Goal: Task Accomplishment & Management: Manage account settings

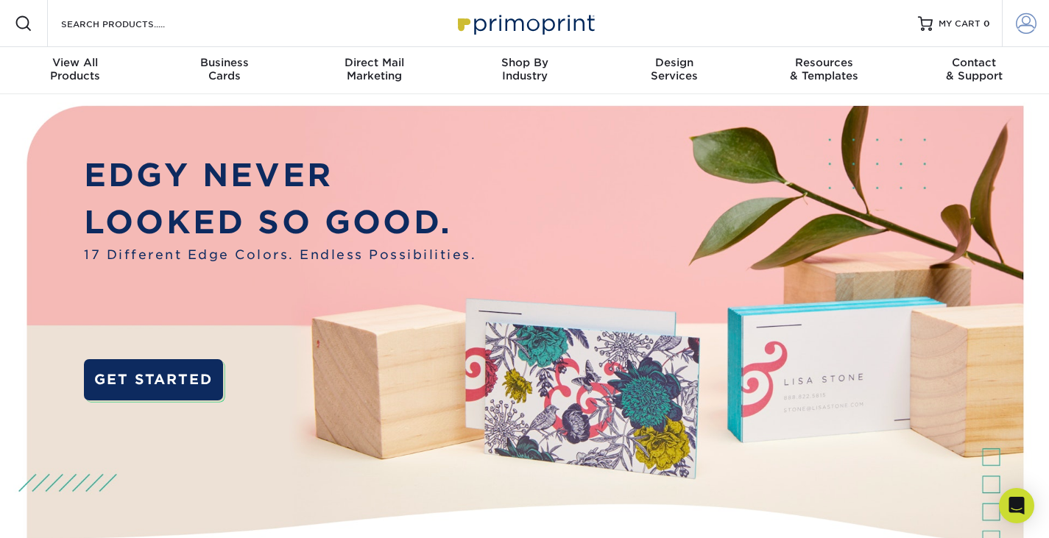
click at [1016, 26] on span at bounding box center [1025, 23] width 21 height 21
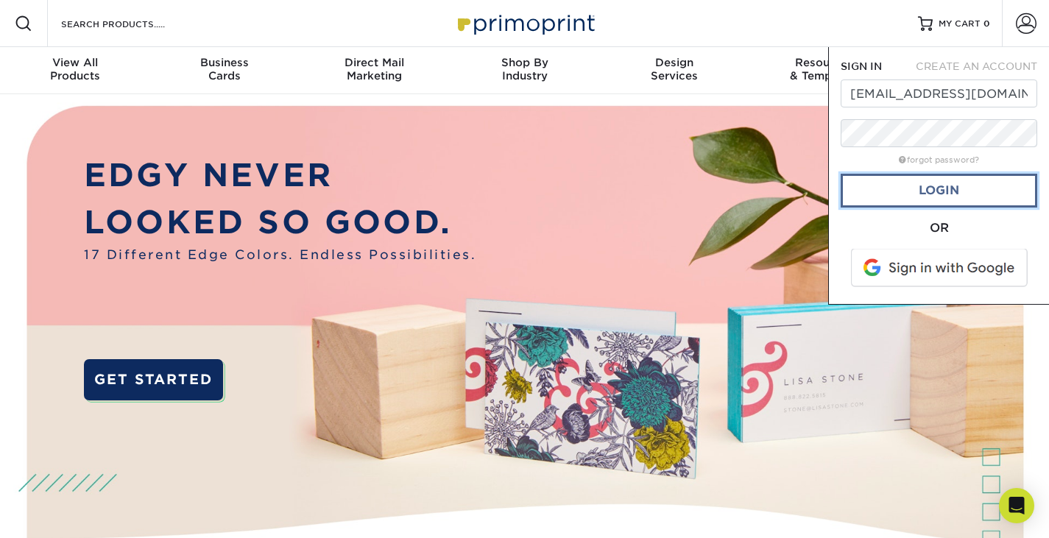
click at [939, 188] on link "Login" at bounding box center [938, 191] width 196 height 34
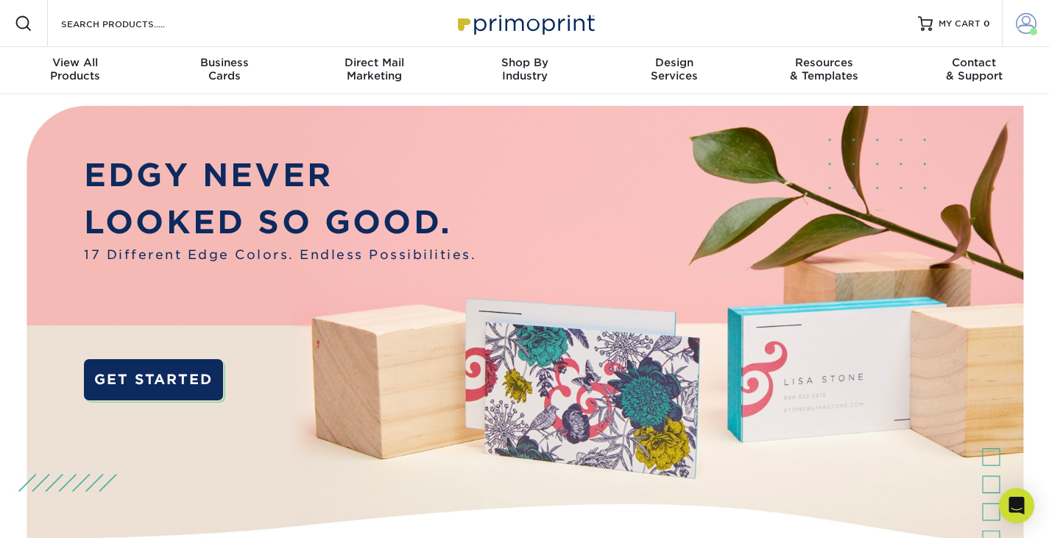
click at [1029, 34] on link "Account" at bounding box center [1024, 23] width 47 height 47
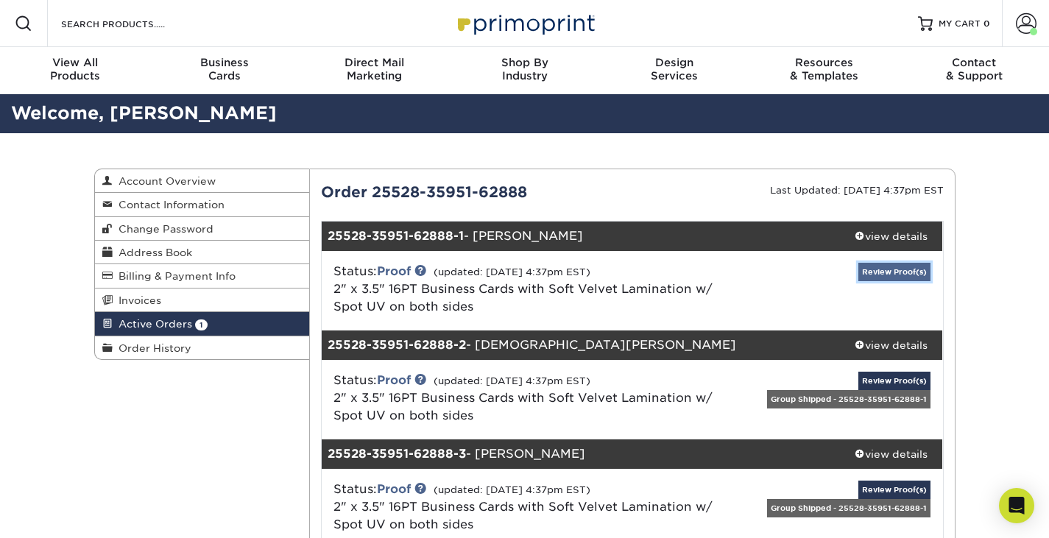
click at [888, 277] on link "Review Proof(s)" at bounding box center [894, 272] width 72 height 18
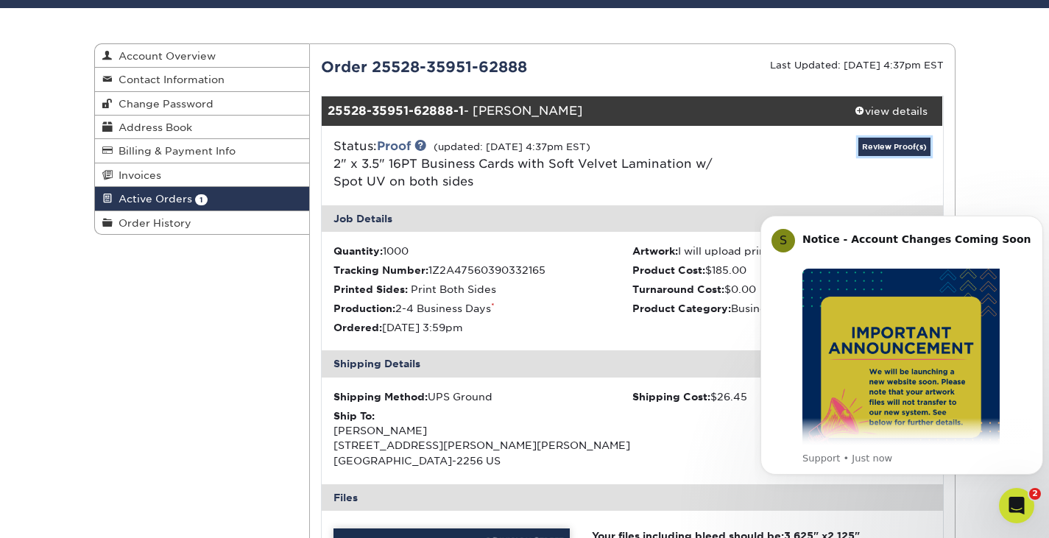
scroll to position [135, 0]
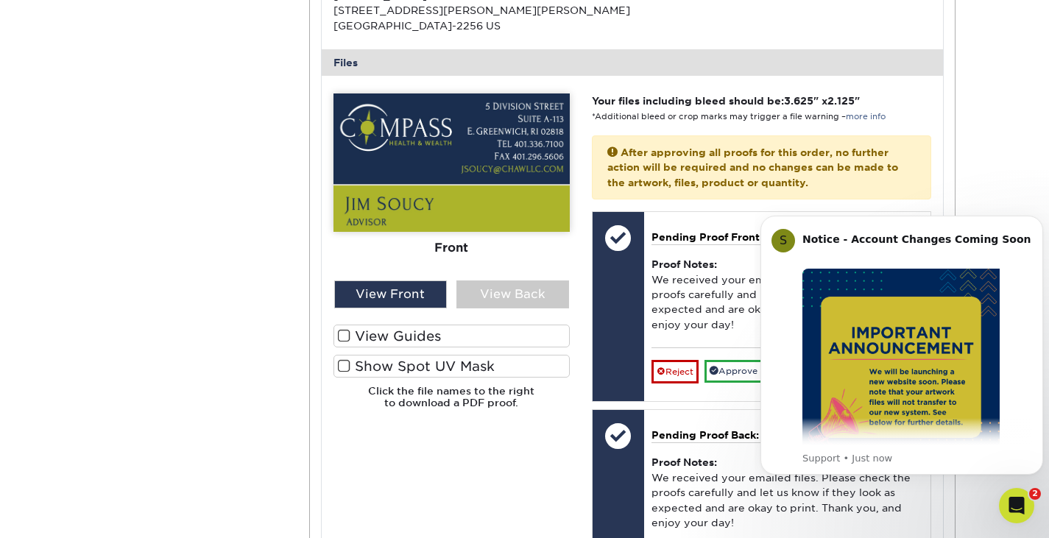
scroll to position [564, 0]
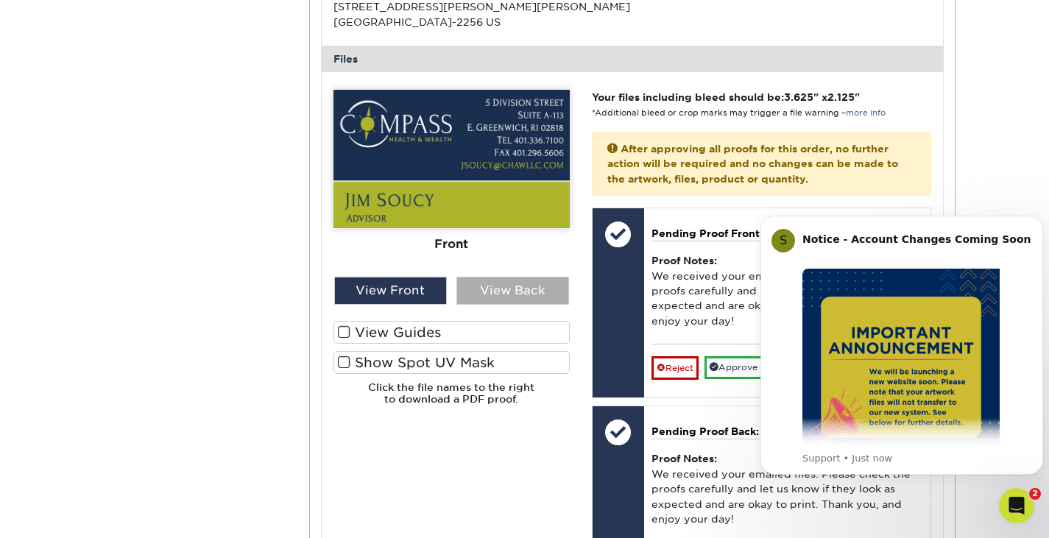
click at [521, 289] on div "View Back" at bounding box center [512, 291] width 113 height 28
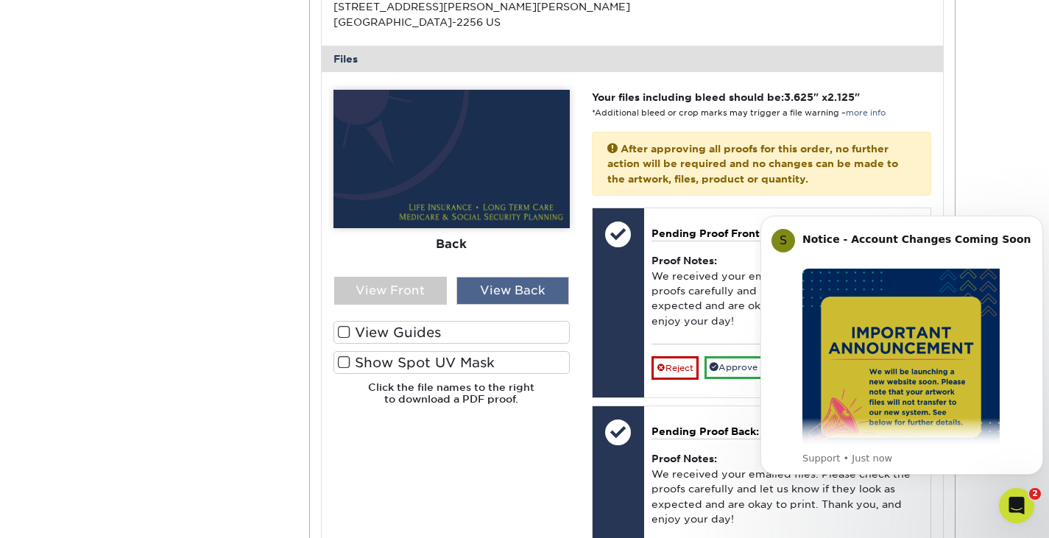
click at [521, 289] on div "View Back" at bounding box center [512, 291] width 113 height 28
click at [388, 295] on div "View Front" at bounding box center [390, 291] width 113 height 28
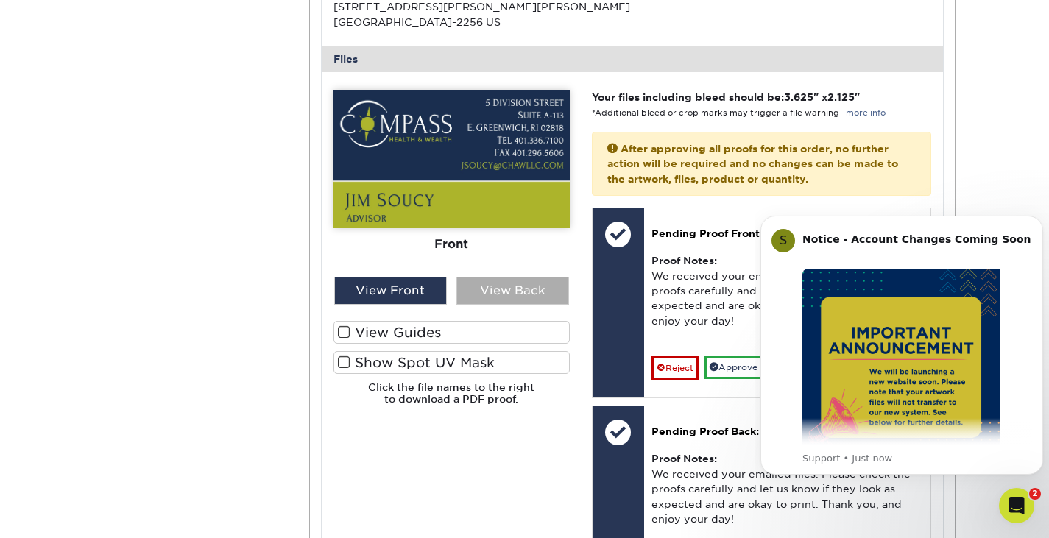
click at [489, 289] on div "View Back" at bounding box center [512, 291] width 113 height 28
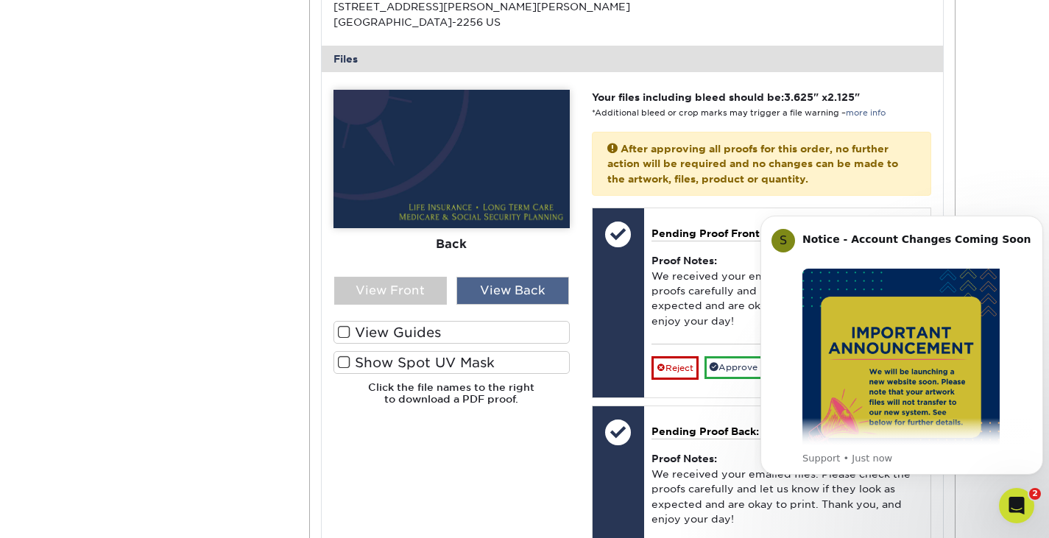
click at [489, 289] on div "View Back" at bounding box center [512, 291] width 113 height 28
click at [416, 291] on div "View Front" at bounding box center [390, 291] width 113 height 28
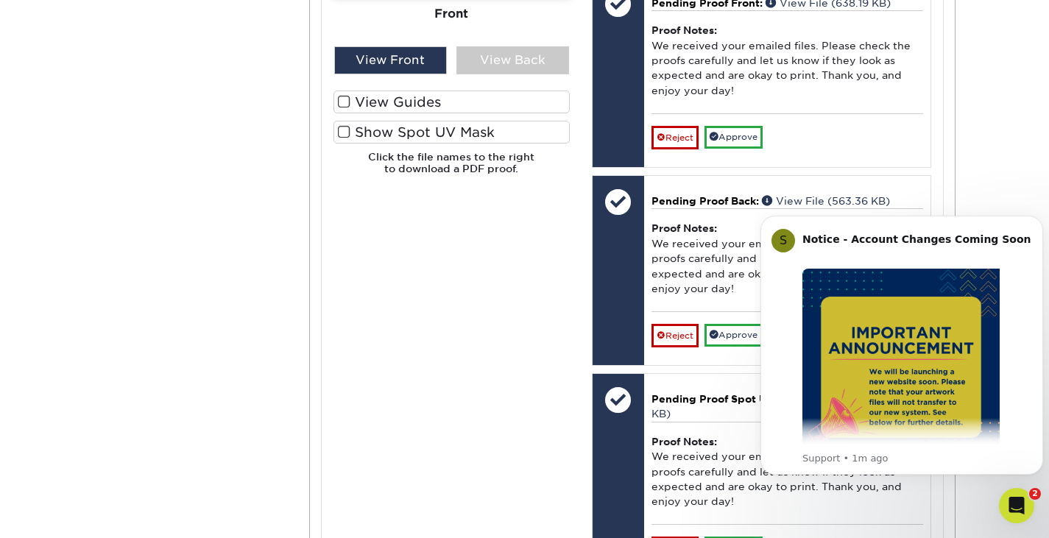
scroll to position [820, 0]
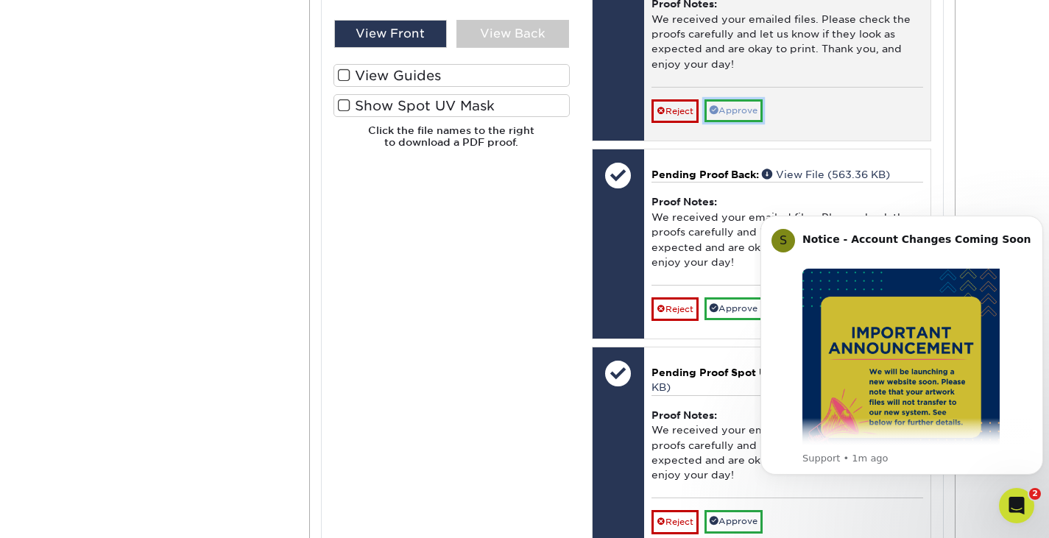
click at [728, 108] on link "Approve" at bounding box center [733, 110] width 58 height 23
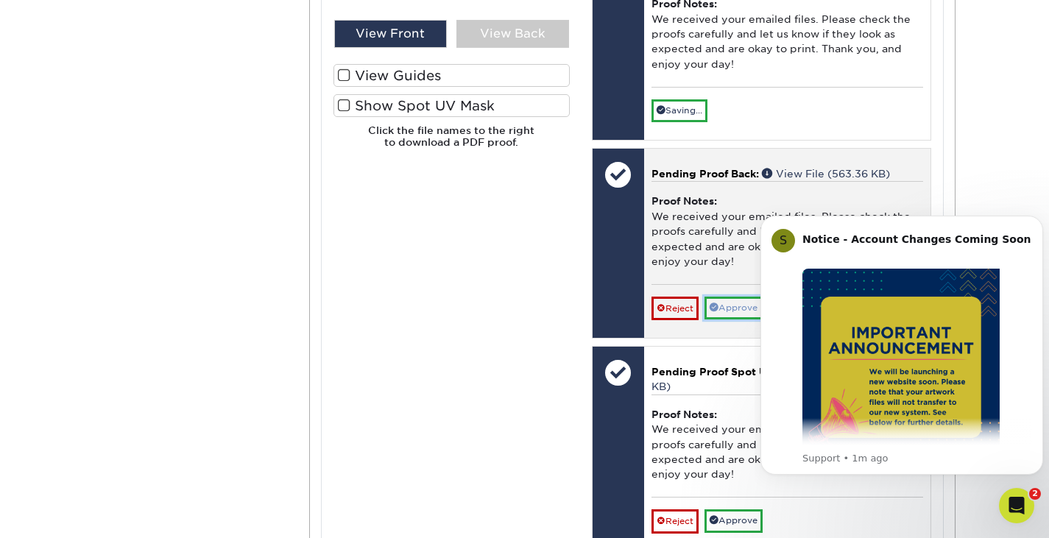
click at [730, 303] on link "Approve" at bounding box center [733, 308] width 58 height 23
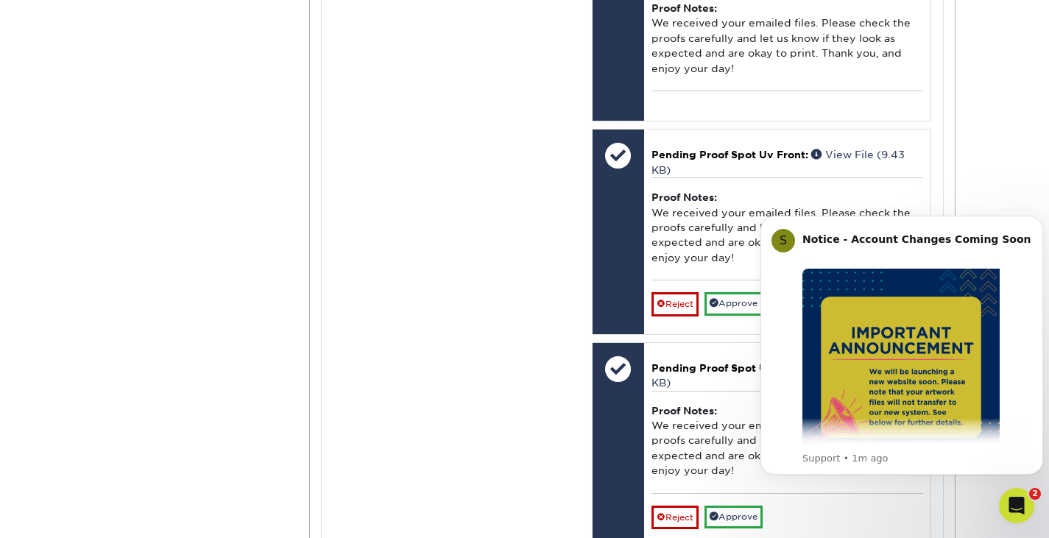
scroll to position [989, 0]
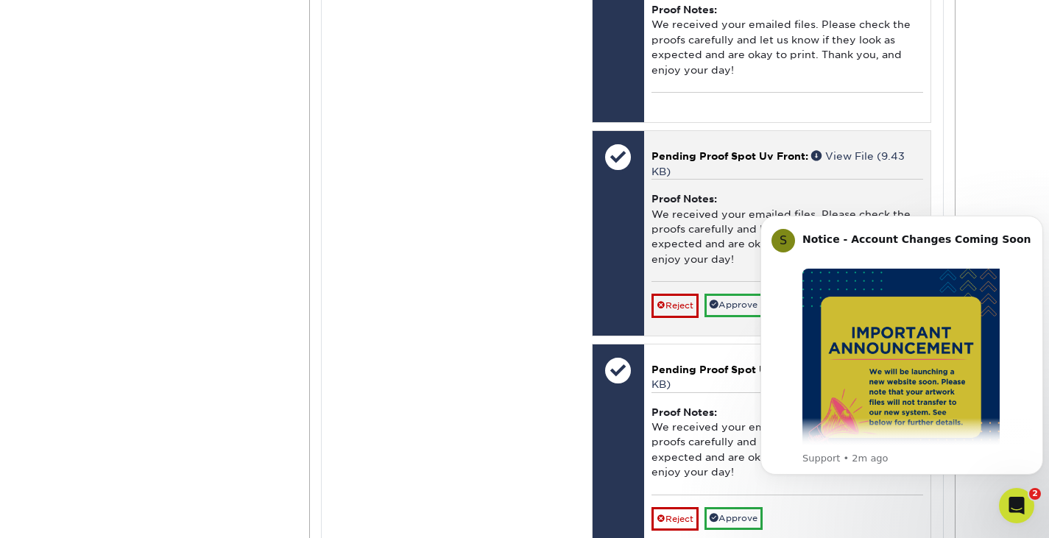
click at [837, 147] on div "Pending Proof Spot Uv Front: View File (9.43 KB) Proof Notes: We received your …" at bounding box center [787, 233] width 286 height 204
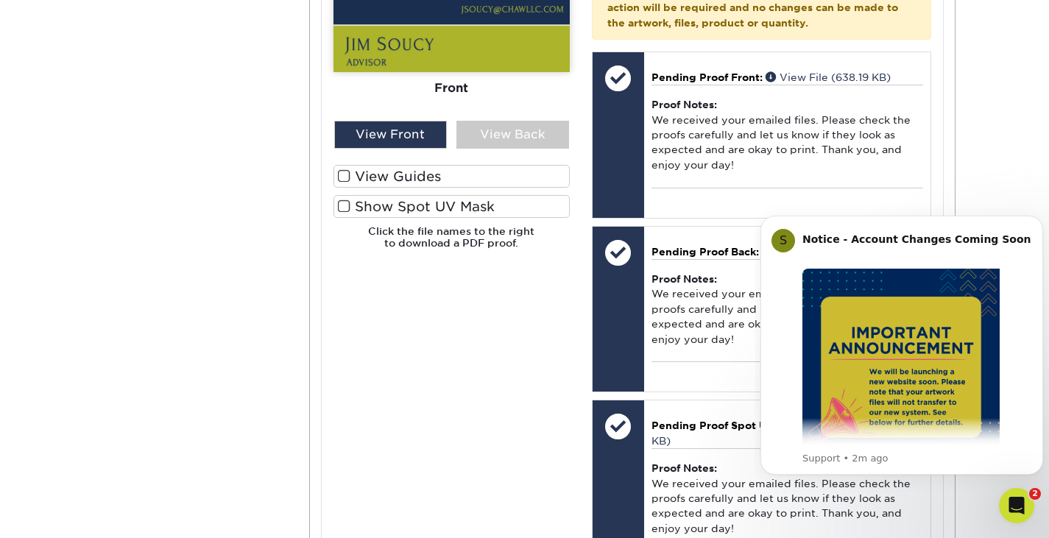
scroll to position [642, 0]
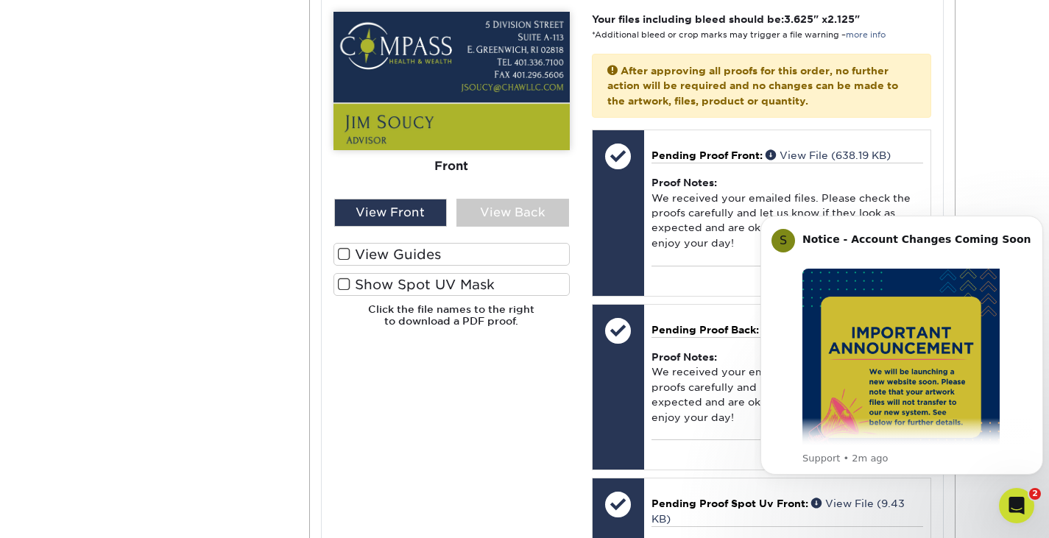
click at [420, 252] on label "View Guides" at bounding box center [451, 254] width 236 height 23
click at [0, 0] on input "View Guides" at bounding box center [0, 0] width 0 height 0
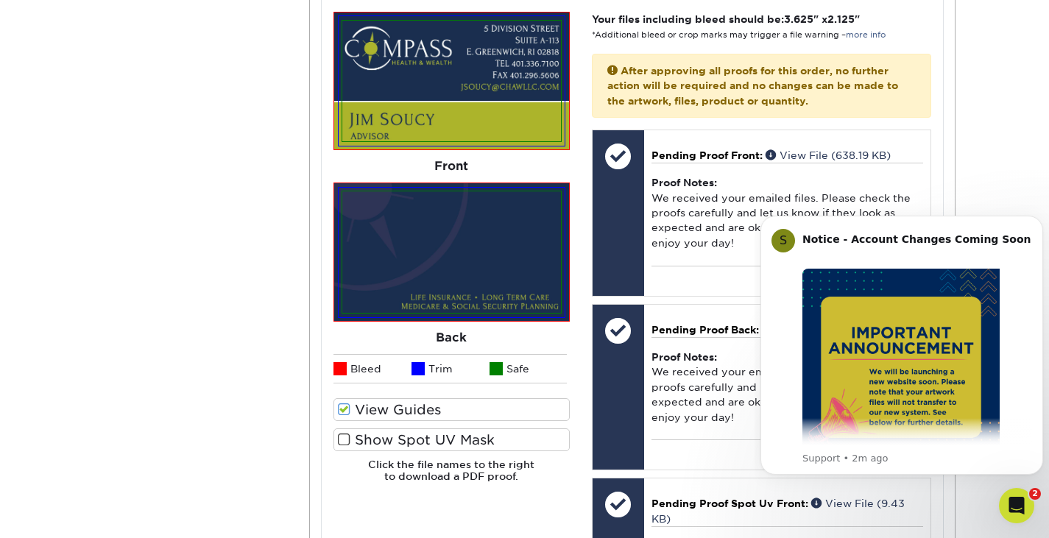
click at [414, 440] on label "Show Spot UV Mask" at bounding box center [451, 439] width 236 height 23
click at [0, 0] on input "Show Spot UV Mask" at bounding box center [0, 0] width 0 height 0
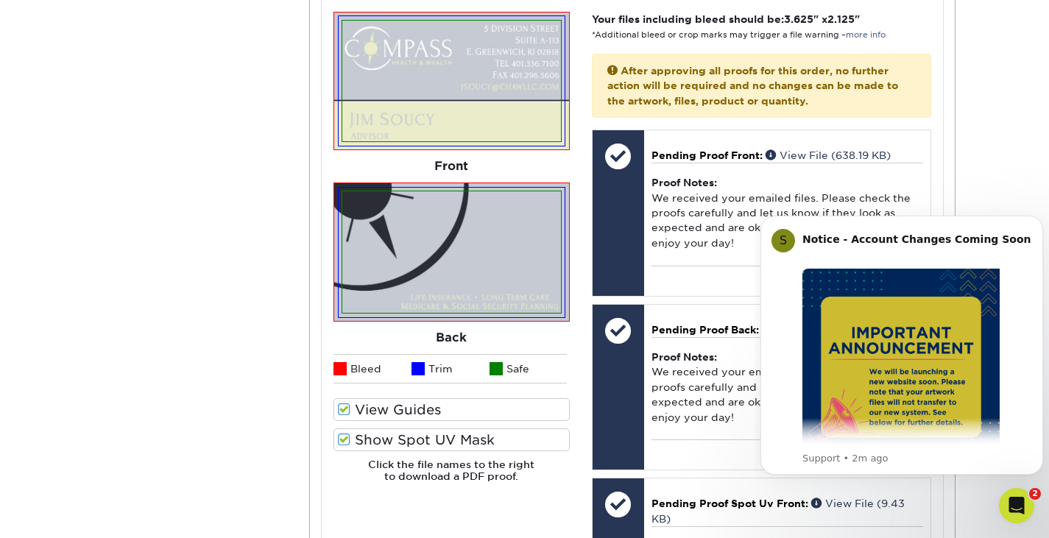
click at [414, 440] on label "Show Spot UV Mask" at bounding box center [451, 439] width 236 height 23
click at [0, 0] on input "Show Spot UV Mask" at bounding box center [0, 0] width 0 height 0
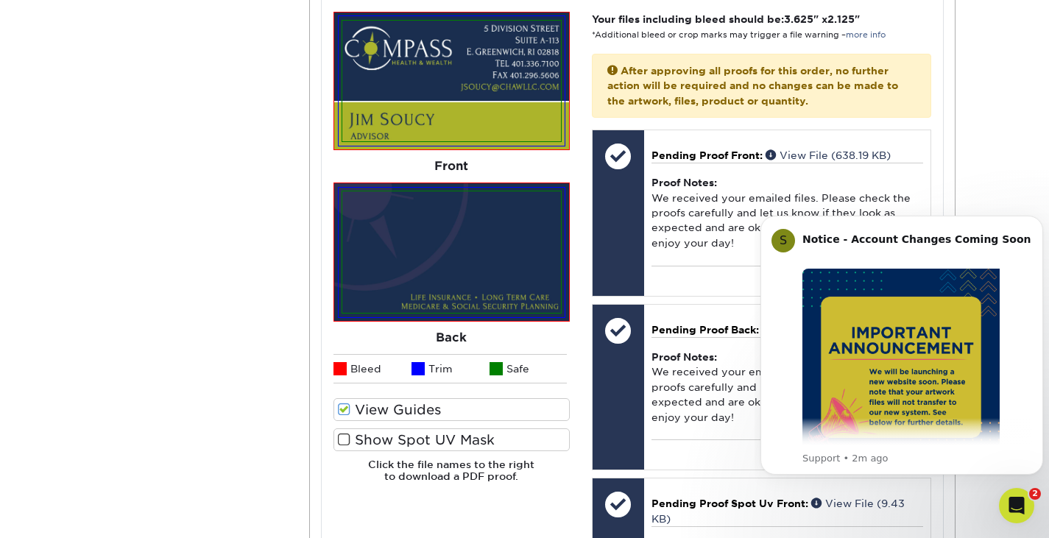
click at [414, 440] on label "Show Spot UV Mask" at bounding box center [451, 439] width 236 height 23
click at [0, 0] on input "Show Spot UV Mask" at bounding box center [0, 0] width 0 height 0
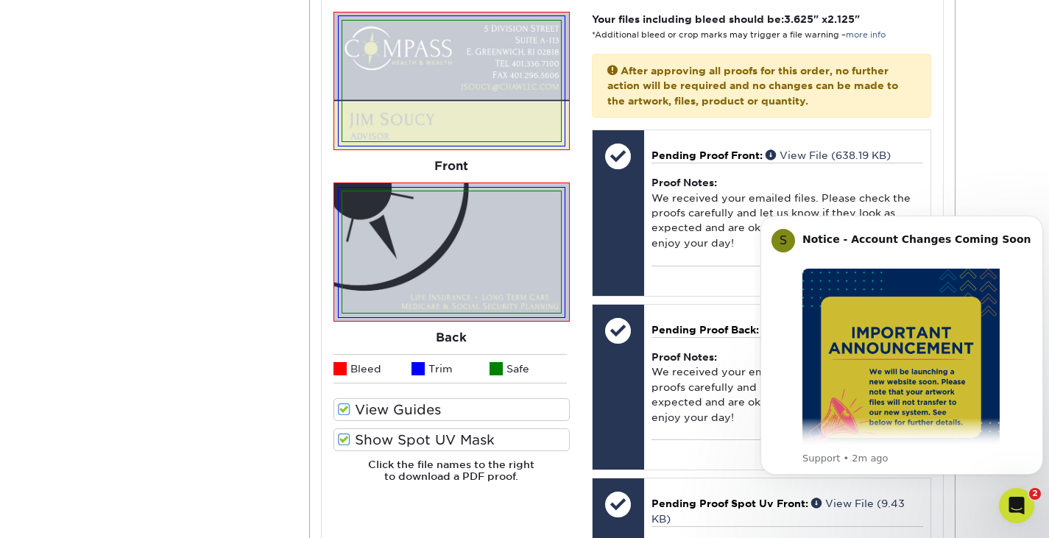
click at [414, 440] on label "Show Spot UV Mask" at bounding box center [451, 439] width 236 height 23
click at [0, 0] on input "Show Spot UV Mask" at bounding box center [0, 0] width 0 height 0
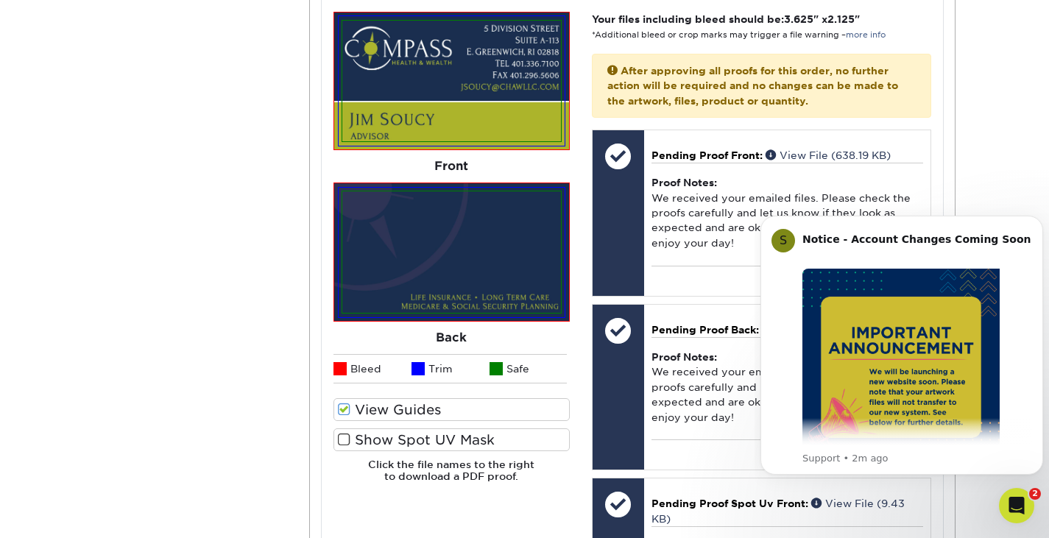
click at [350, 411] on label "View Guides" at bounding box center [451, 409] width 236 height 23
click at [0, 0] on input "View Guides" at bounding box center [0, 0] width 0 height 0
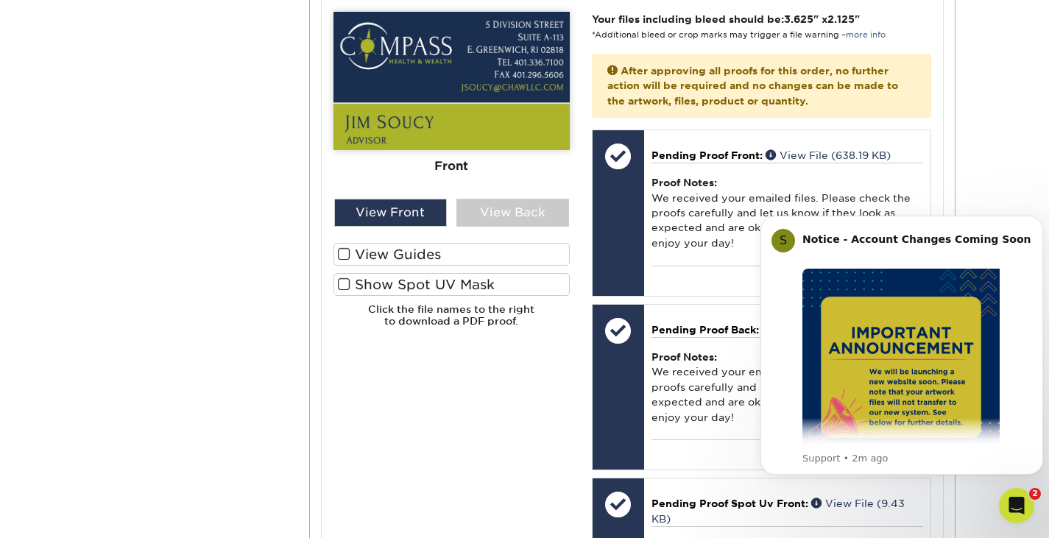
click at [351, 253] on label "View Guides" at bounding box center [451, 254] width 236 height 23
click at [0, 0] on input "View Guides" at bounding box center [0, 0] width 0 height 0
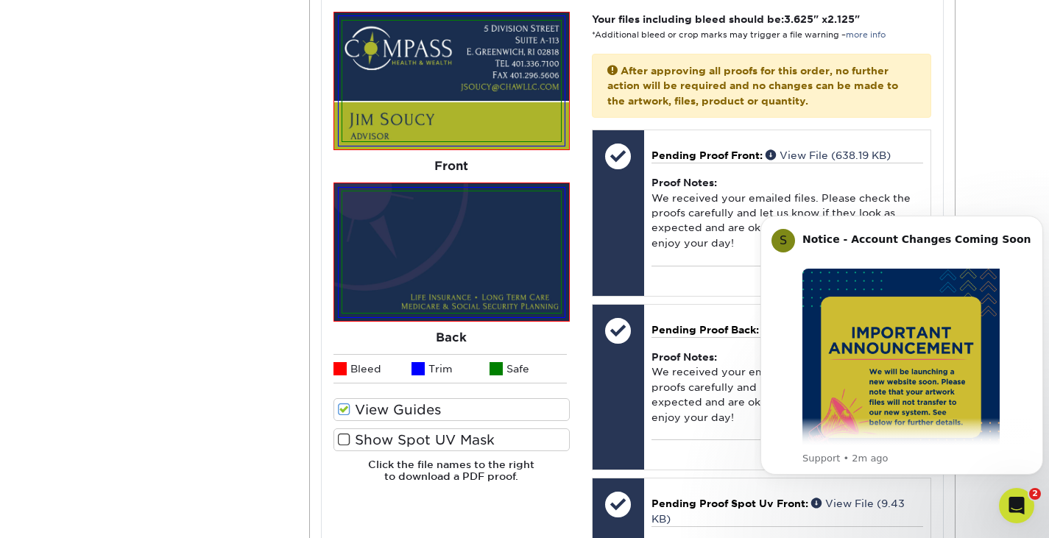
click at [347, 430] on label "Show Spot UV Mask" at bounding box center [451, 439] width 236 height 23
click at [0, 0] on input "Show Spot UV Mask" at bounding box center [0, 0] width 0 height 0
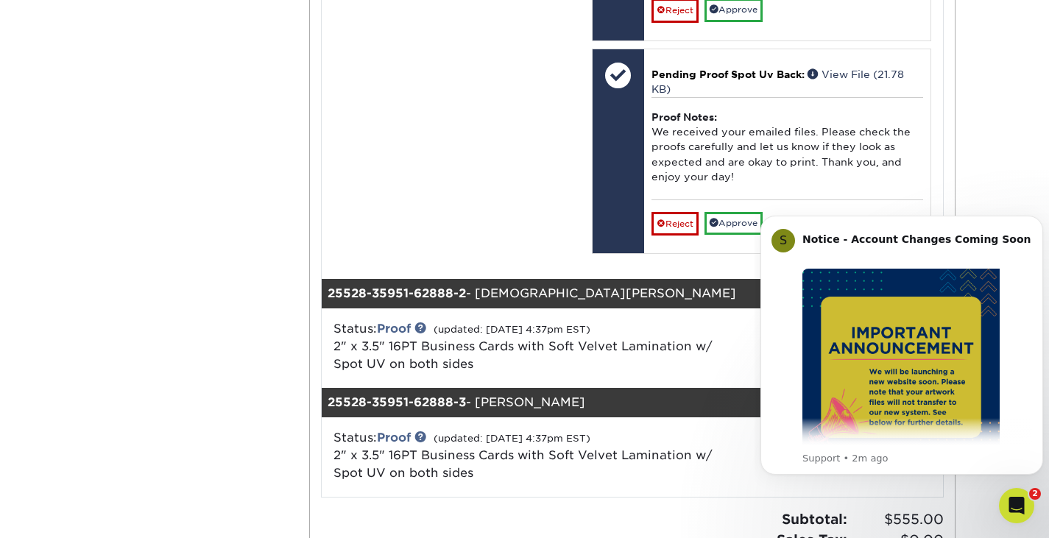
scroll to position [1291, 0]
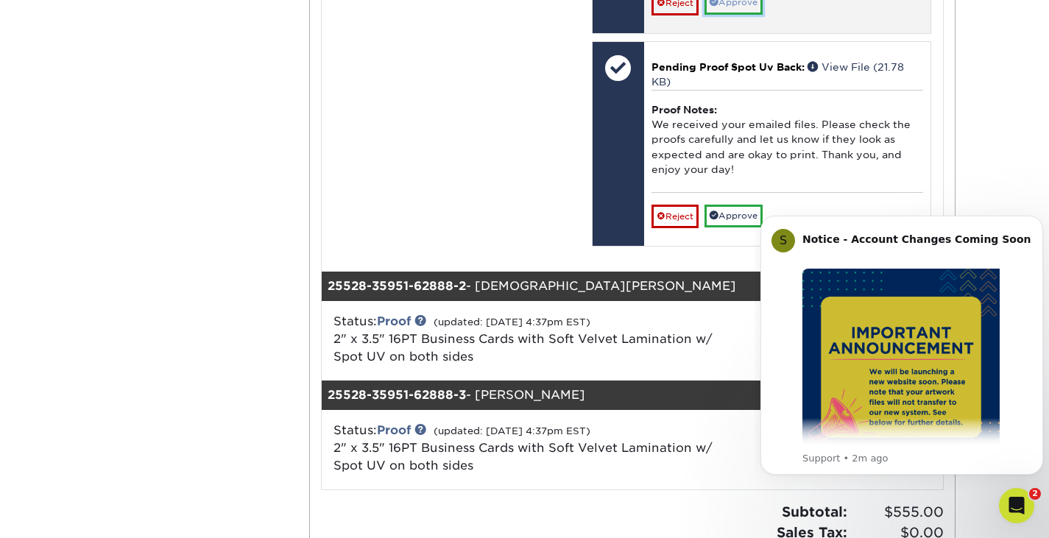
click at [751, 6] on link "Approve" at bounding box center [733, 2] width 58 height 23
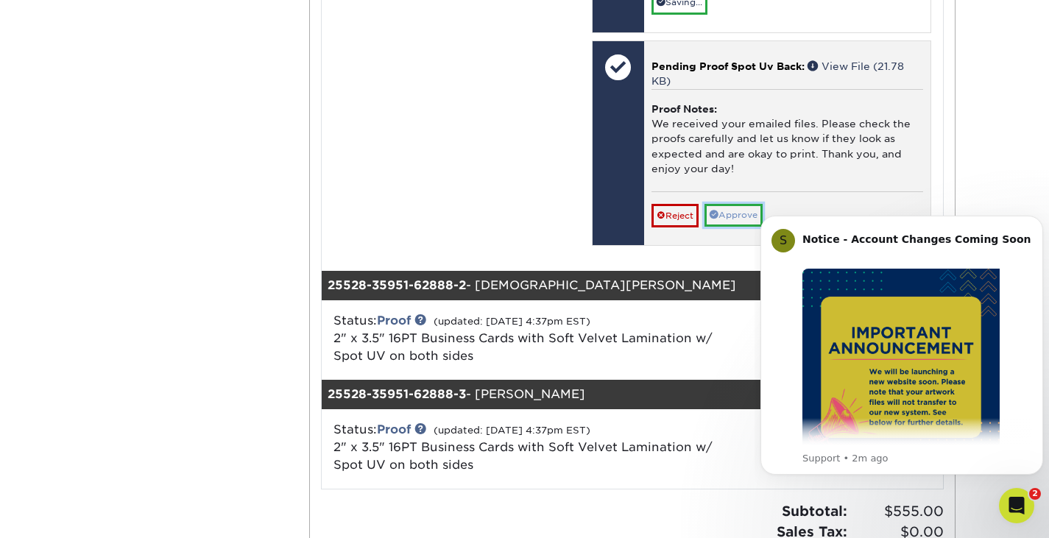
click at [737, 213] on link "Approve" at bounding box center [733, 215] width 58 height 23
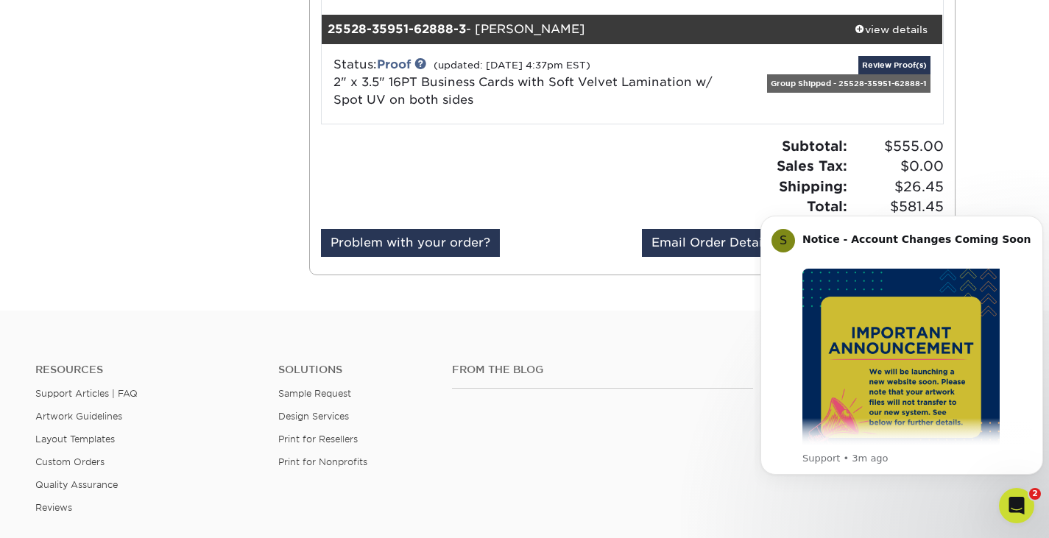
scroll to position [1607, 0]
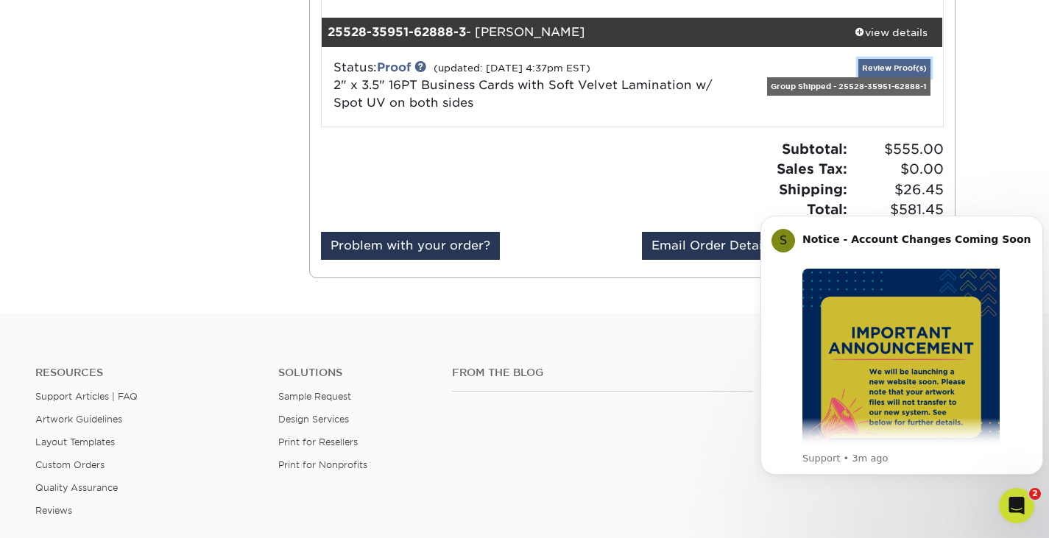
click at [884, 64] on link "Review Proof(s)" at bounding box center [894, 68] width 72 height 18
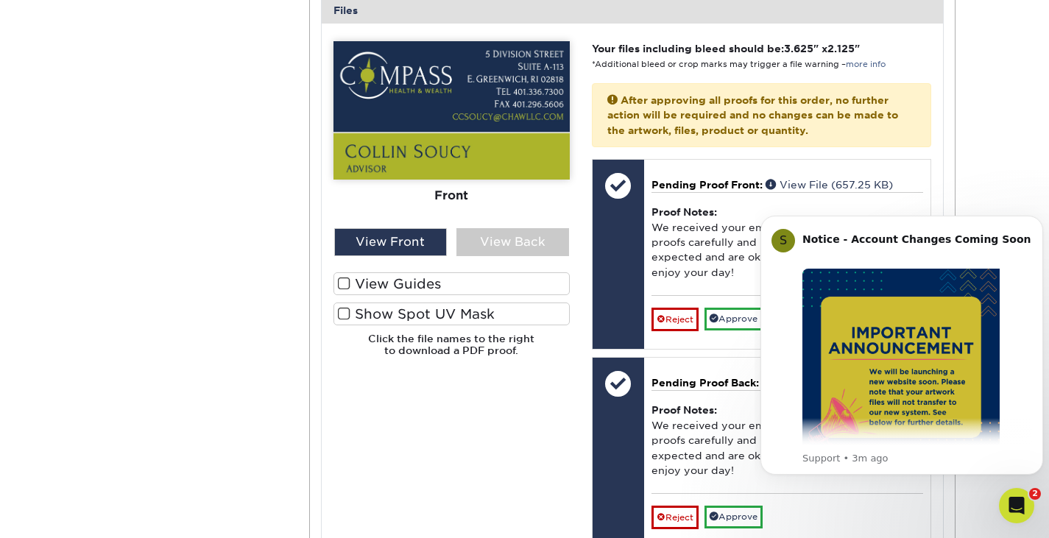
scroll to position [1988, 0]
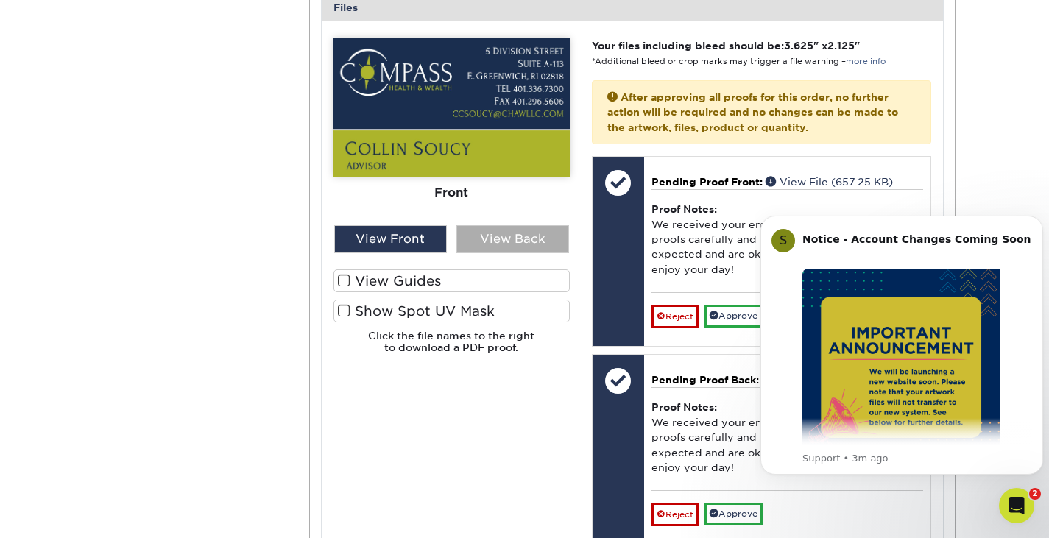
click at [487, 238] on div "View Back" at bounding box center [512, 239] width 113 height 28
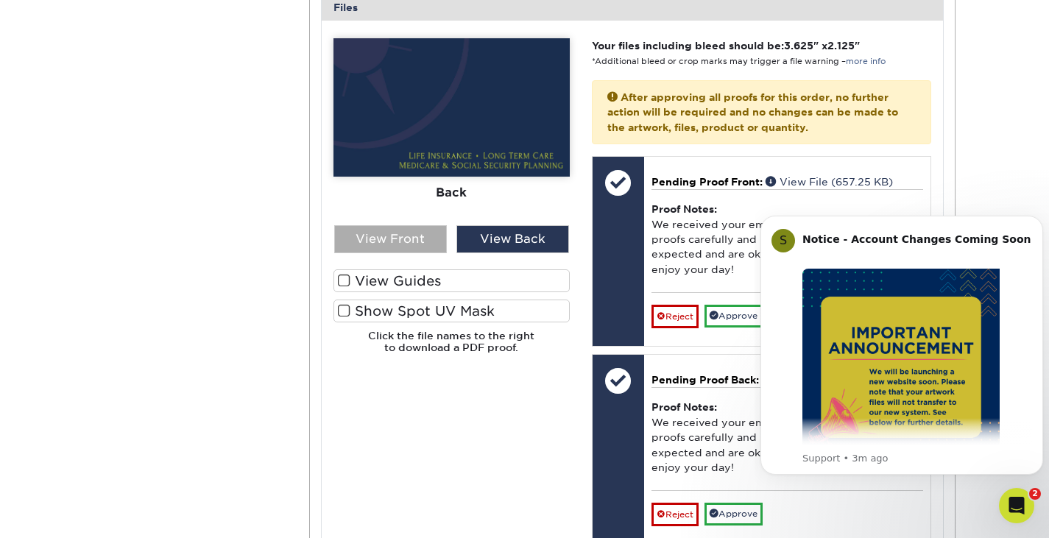
click at [408, 235] on div "View Front" at bounding box center [390, 239] width 113 height 28
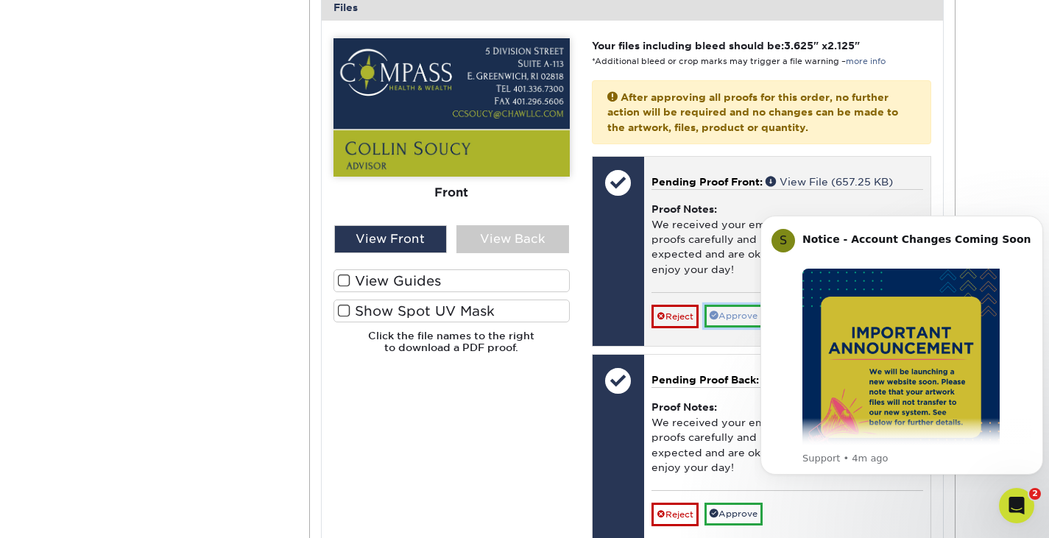
click at [726, 322] on link "Approve" at bounding box center [733, 316] width 58 height 23
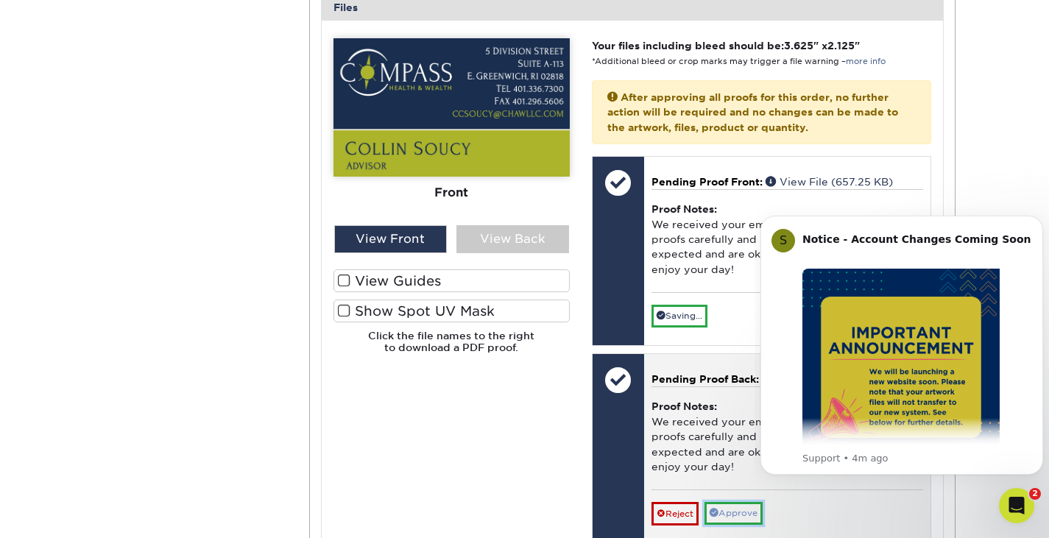
click at [724, 508] on link "Approve" at bounding box center [733, 513] width 58 height 23
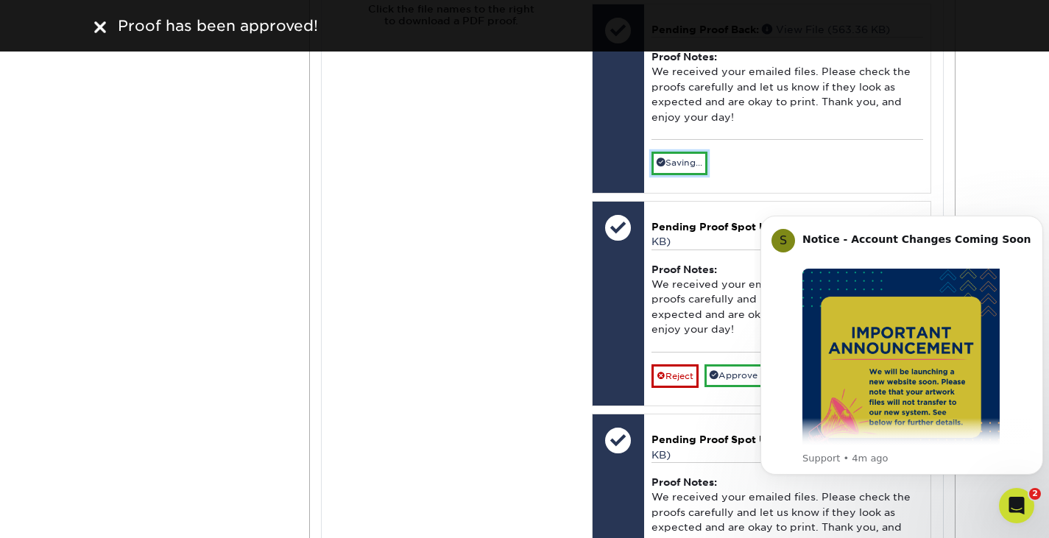
scroll to position [2353, 0]
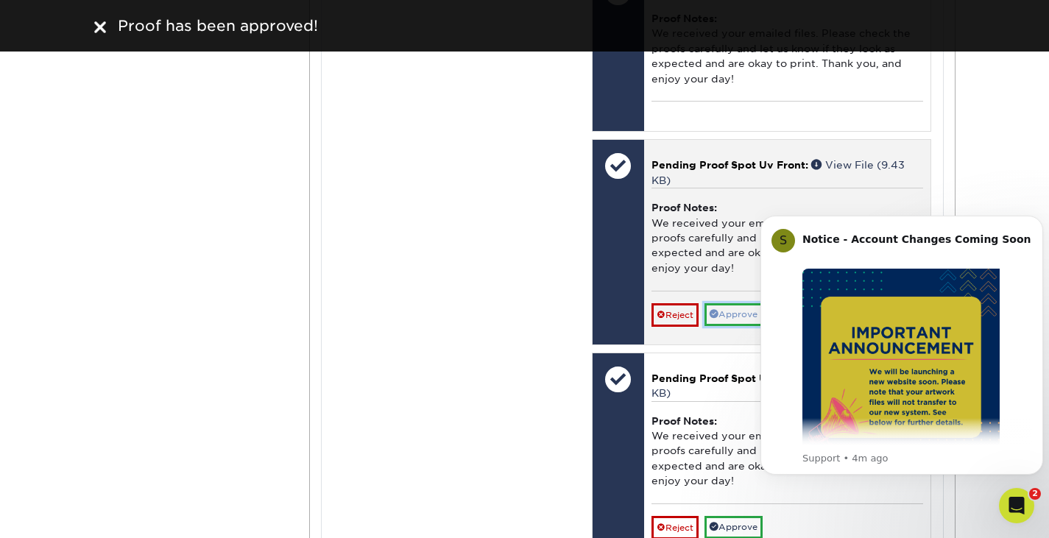
click at [732, 311] on link "Approve" at bounding box center [733, 314] width 58 height 23
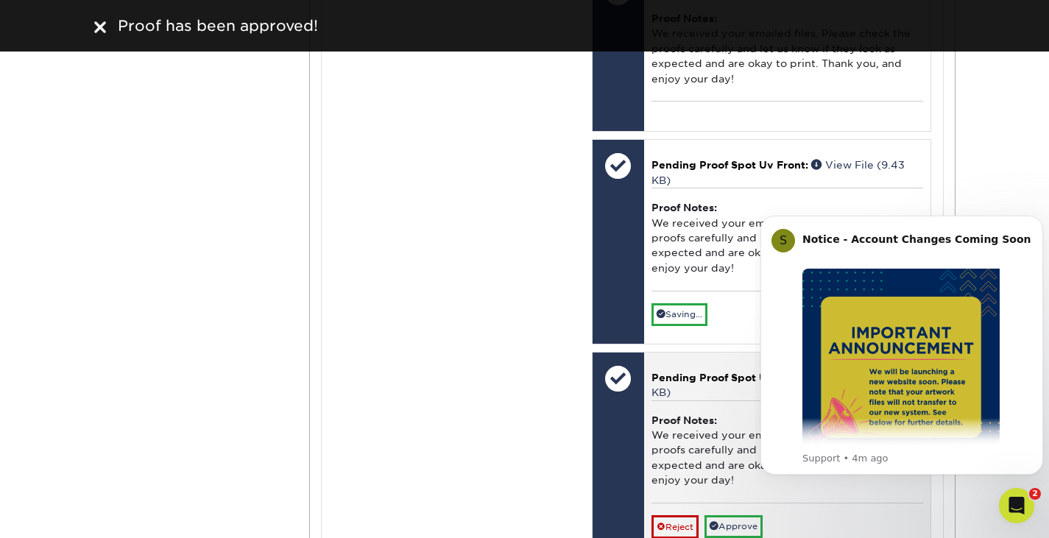
click at [733, 513] on div "Reject Approve Cancel Save We will contact you via email shortly. If you need t…" at bounding box center [787, 521] width 272 height 36
click at [733, 522] on link "Approve" at bounding box center [733, 526] width 58 height 23
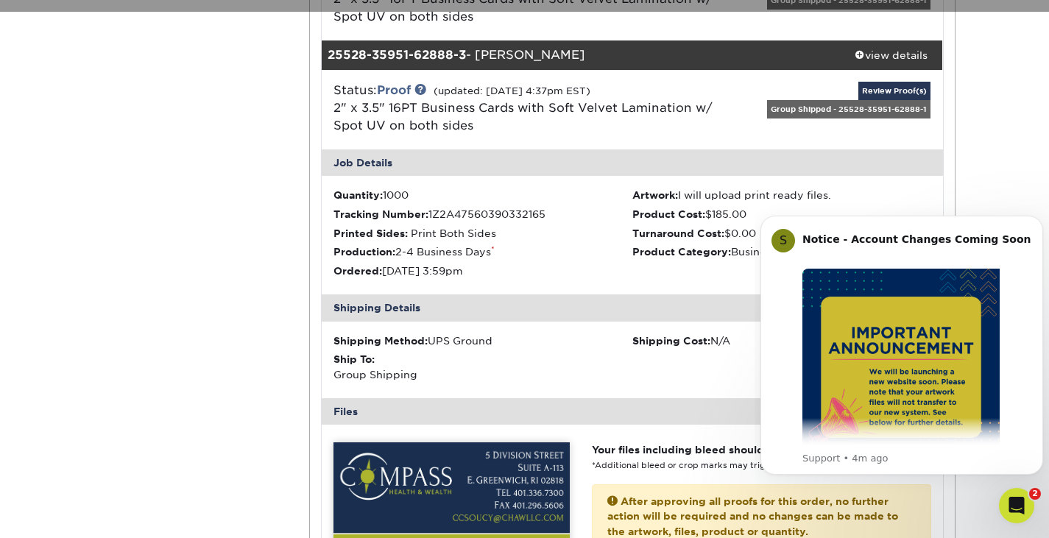
scroll to position [1569, 0]
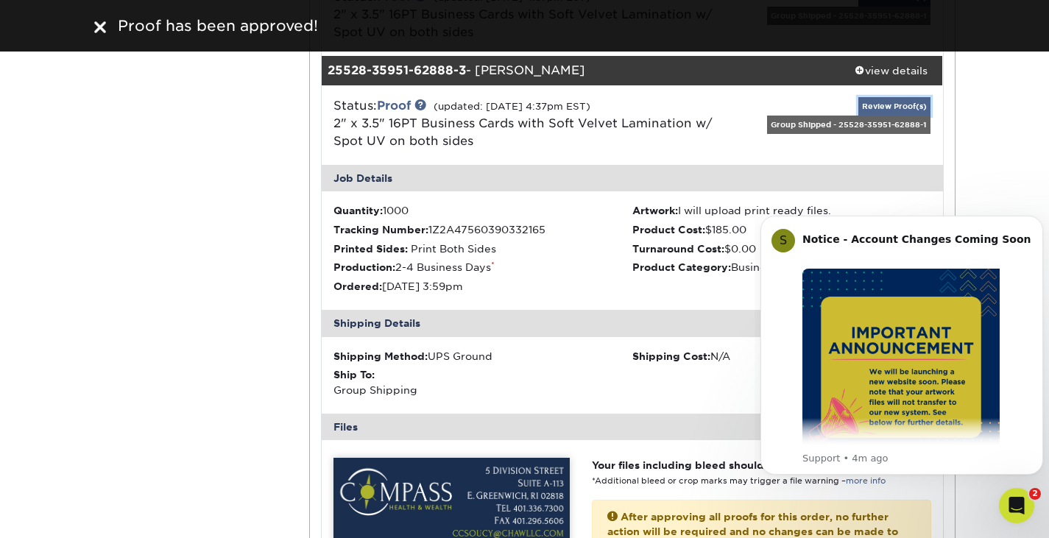
click at [916, 104] on link "Review Proof(s)" at bounding box center [894, 106] width 72 height 18
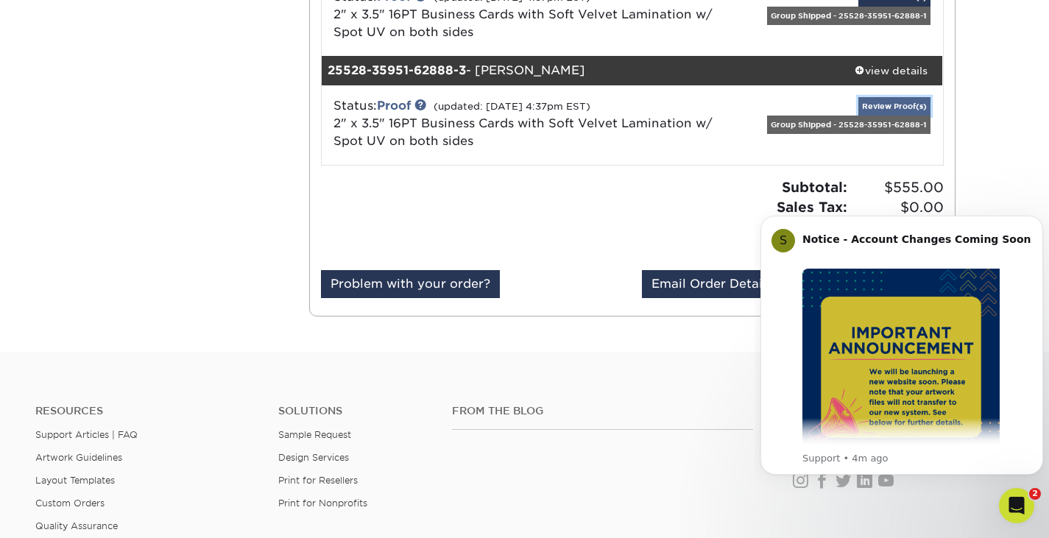
click at [916, 104] on link "Review Proof(s)" at bounding box center [894, 106] width 72 height 18
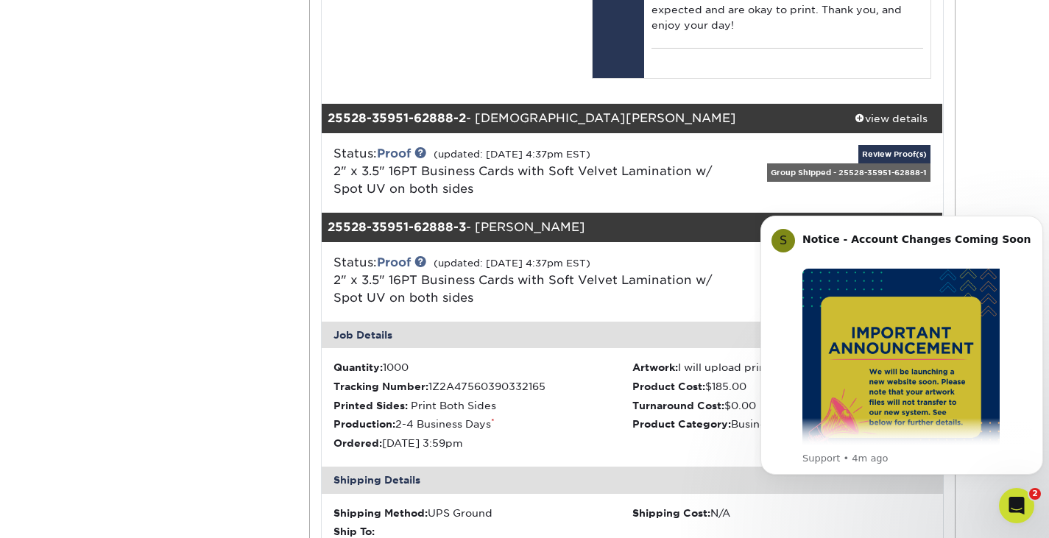
scroll to position [1420, 0]
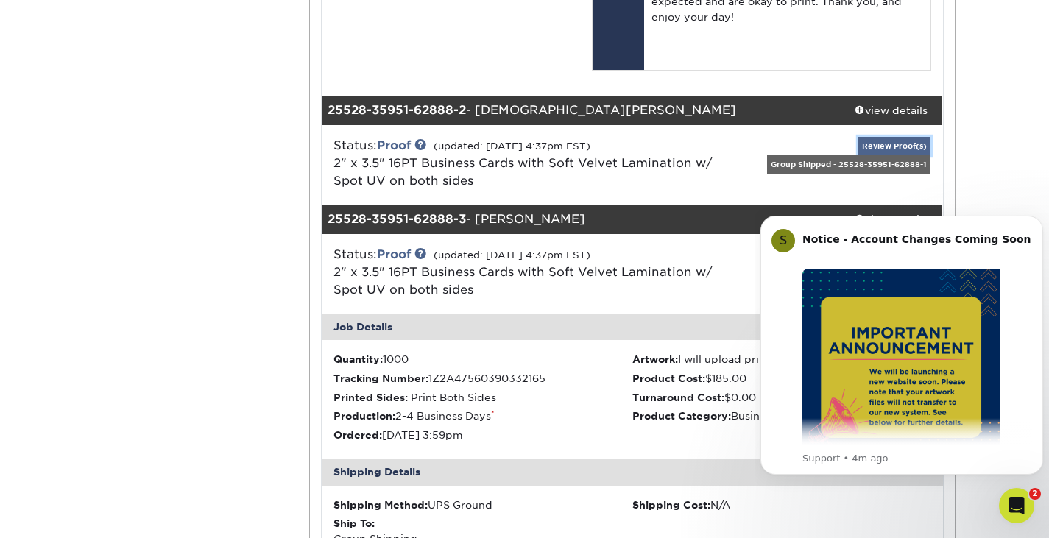
click at [905, 146] on link "Review Proof(s)" at bounding box center [894, 146] width 72 height 18
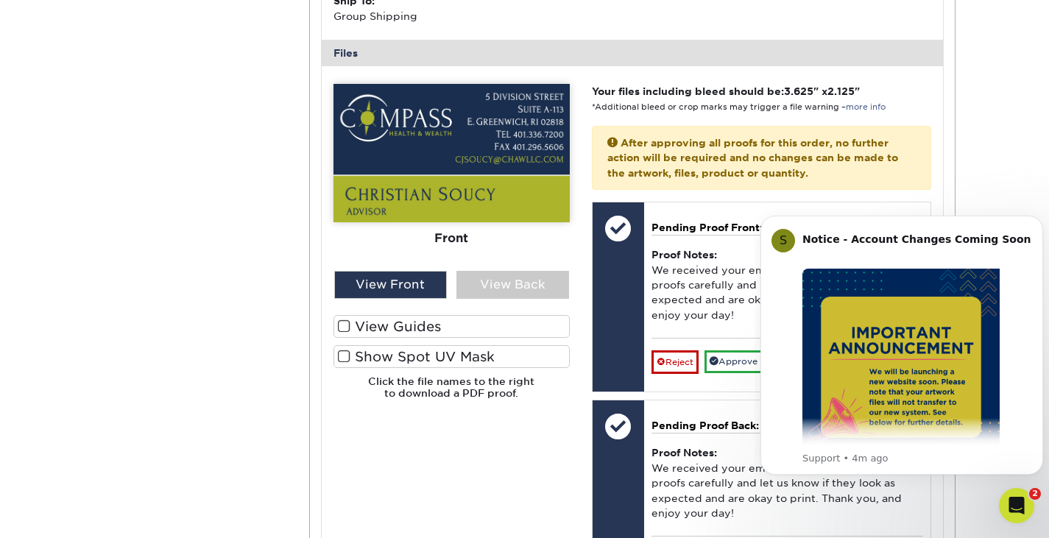
scroll to position [1831, 0]
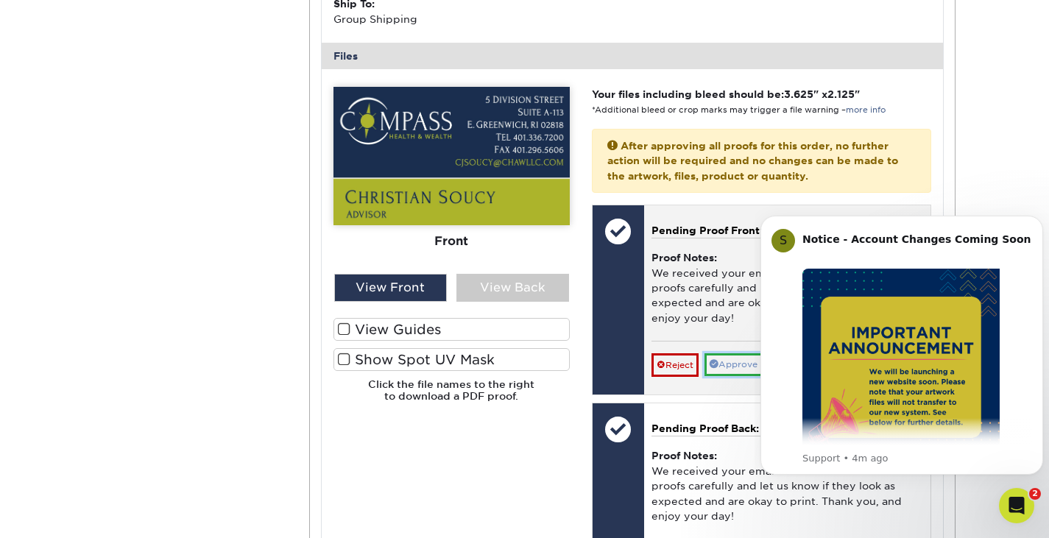
click at [752, 358] on link "Approve" at bounding box center [733, 364] width 58 height 23
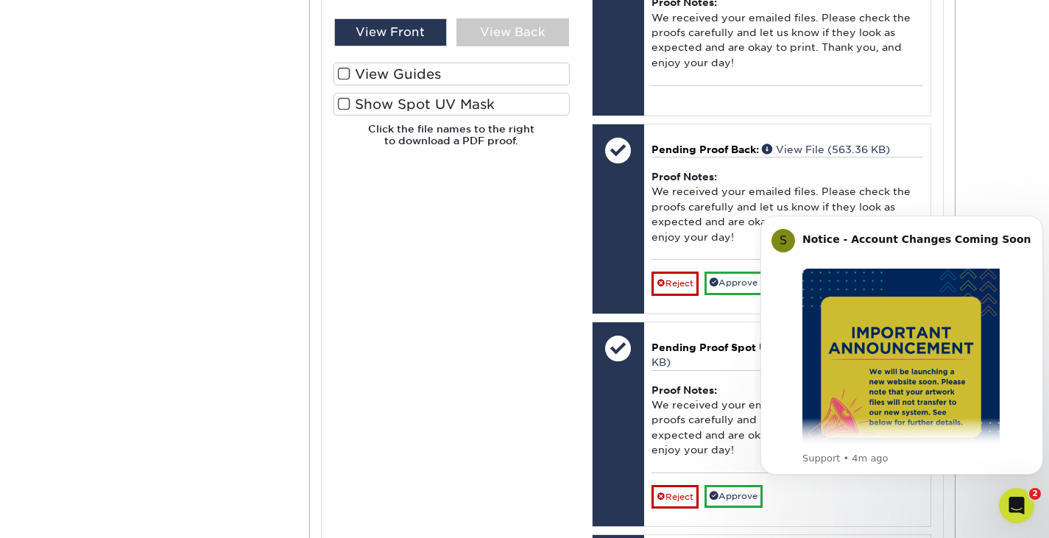
scroll to position [2093, 0]
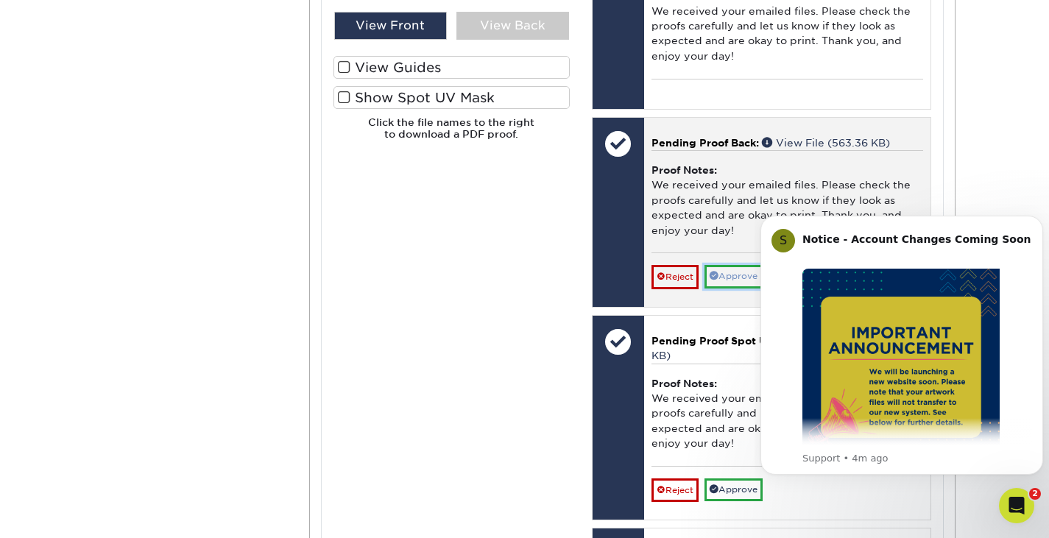
click at [734, 277] on link "Approve" at bounding box center [733, 276] width 58 height 23
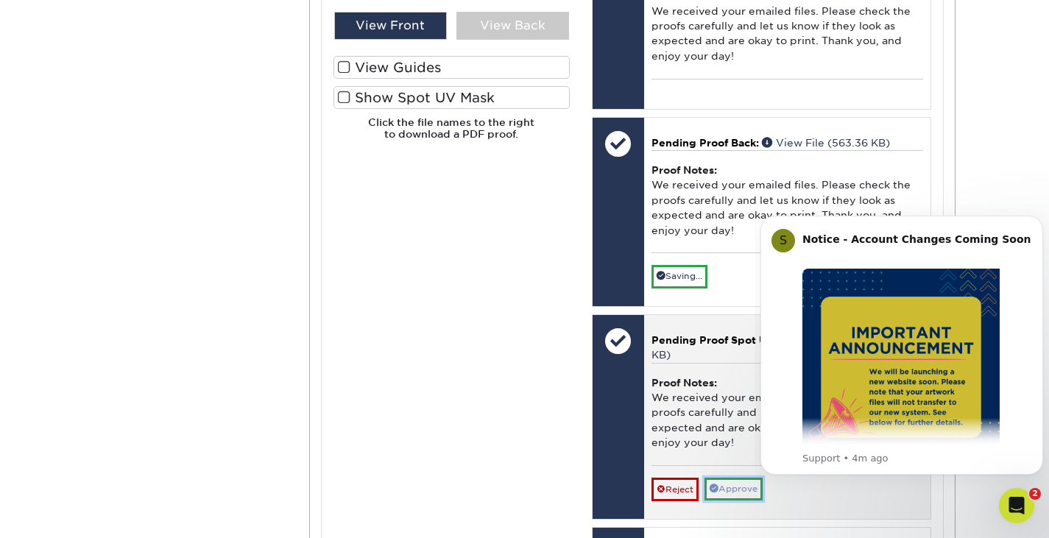
click at [735, 482] on link "Approve" at bounding box center [733, 489] width 58 height 23
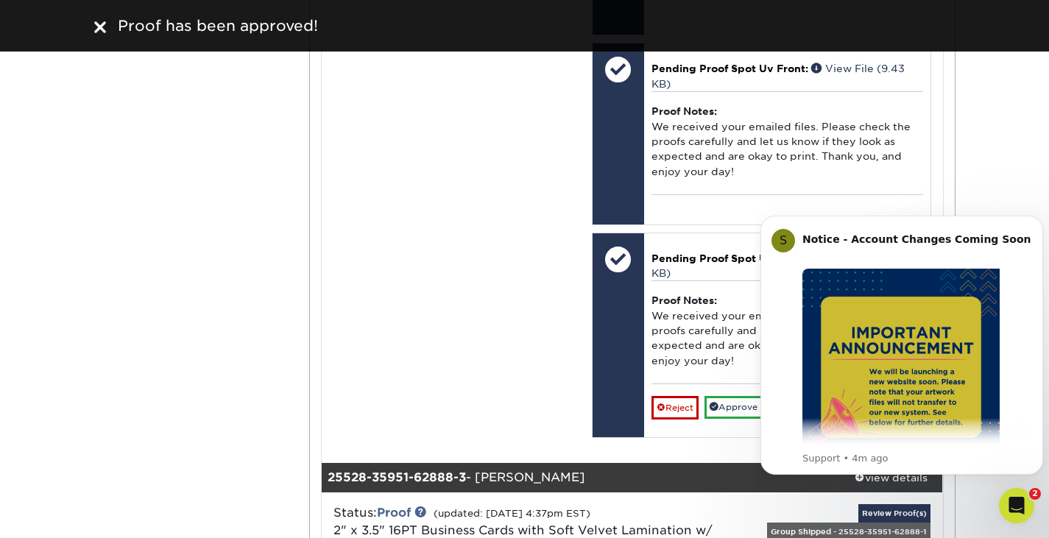
scroll to position [2419, 0]
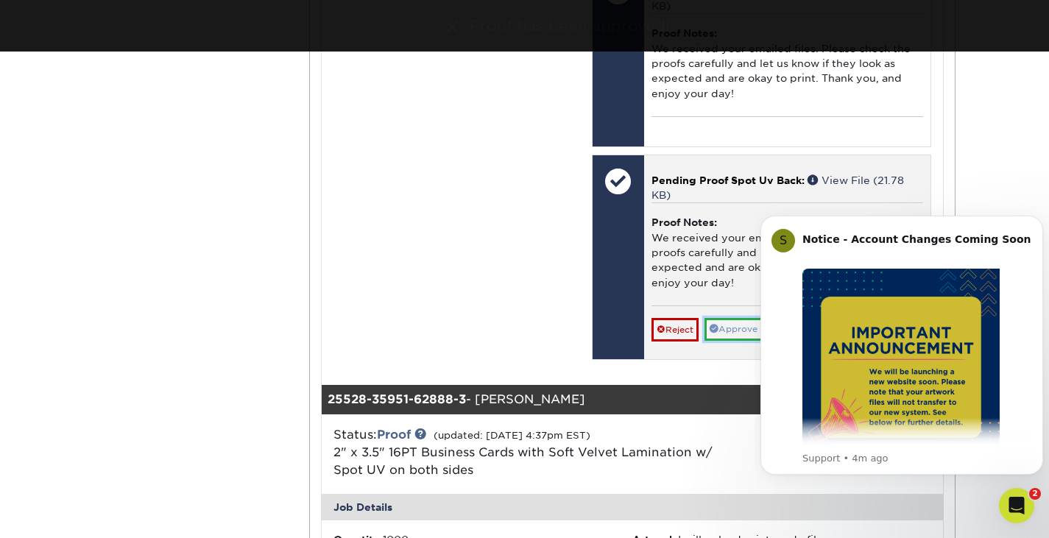
click at [740, 327] on link "Approve" at bounding box center [733, 329] width 58 height 23
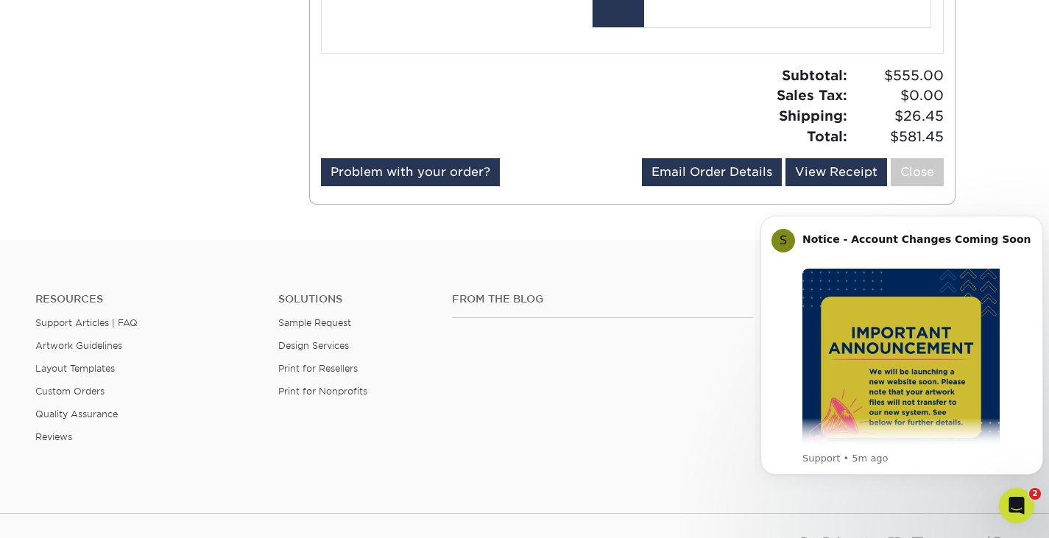
scroll to position [3995, 0]
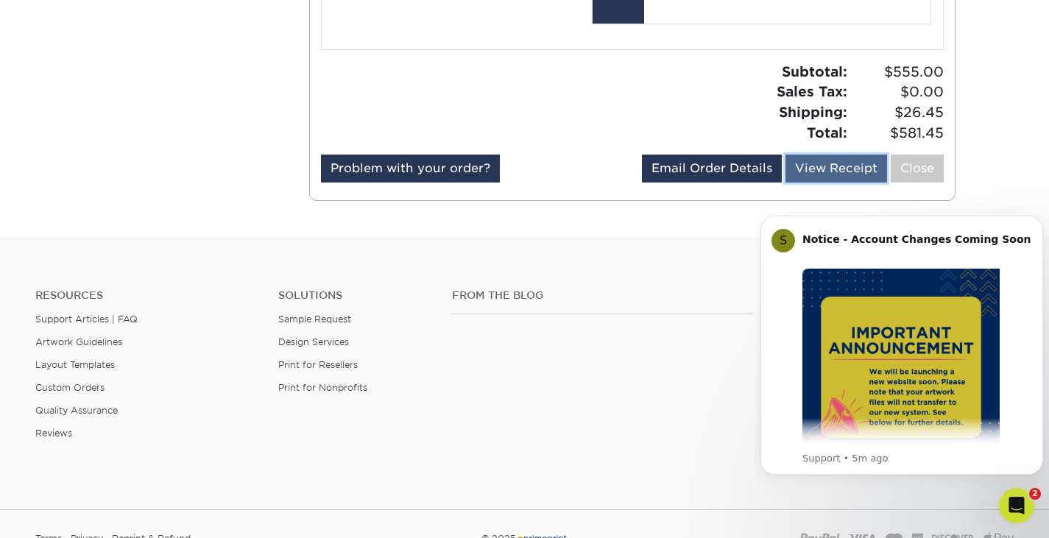
click at [857, 169] on link "View Receipt" at bounding box center [836, 169] width 102 height 28
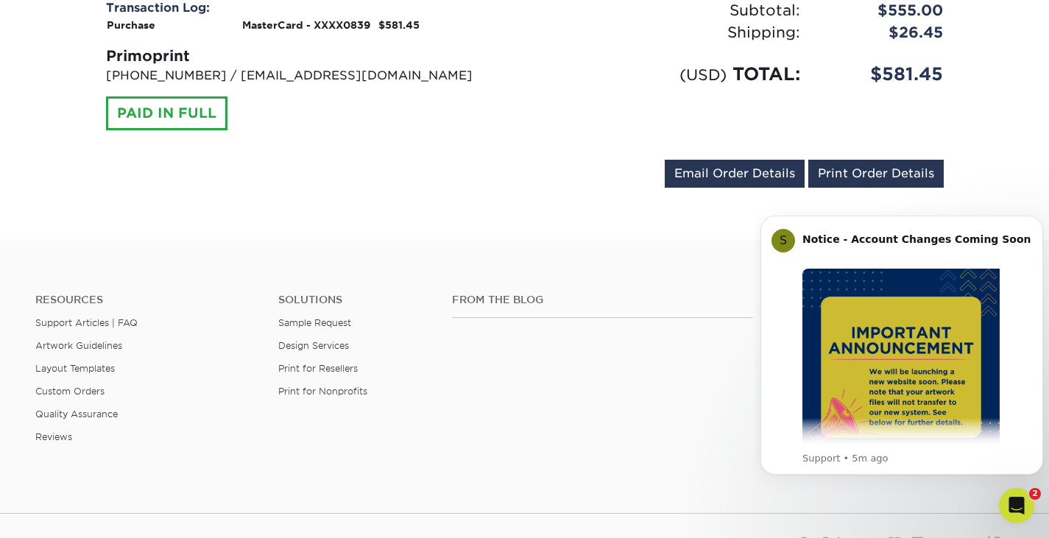
scroll to position [845, 0]
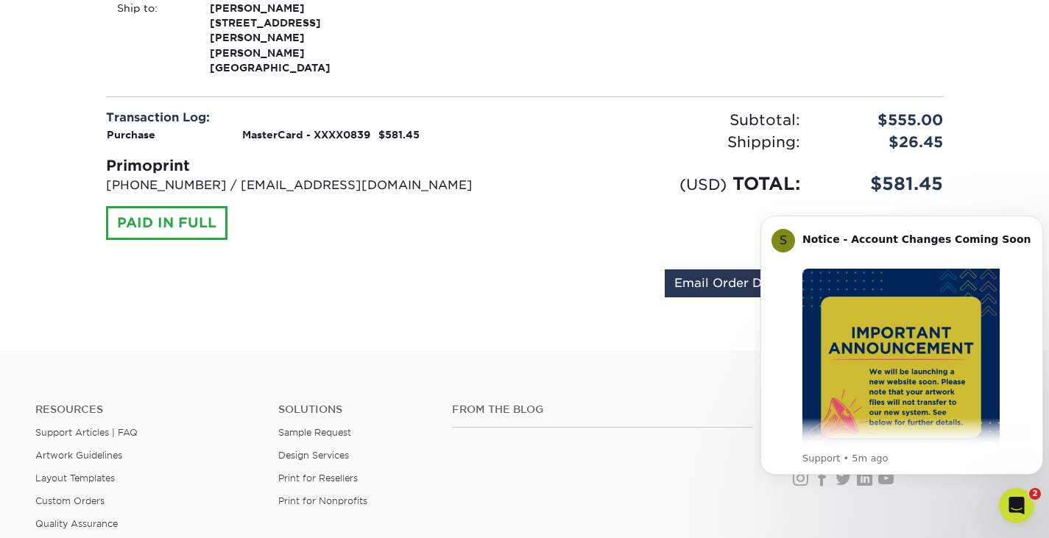
click at [864, 269] on link "Print Order Details" at bounding box center [875, 283] width 135 height 28
